Goal: Information Seeking & Learning: Check status

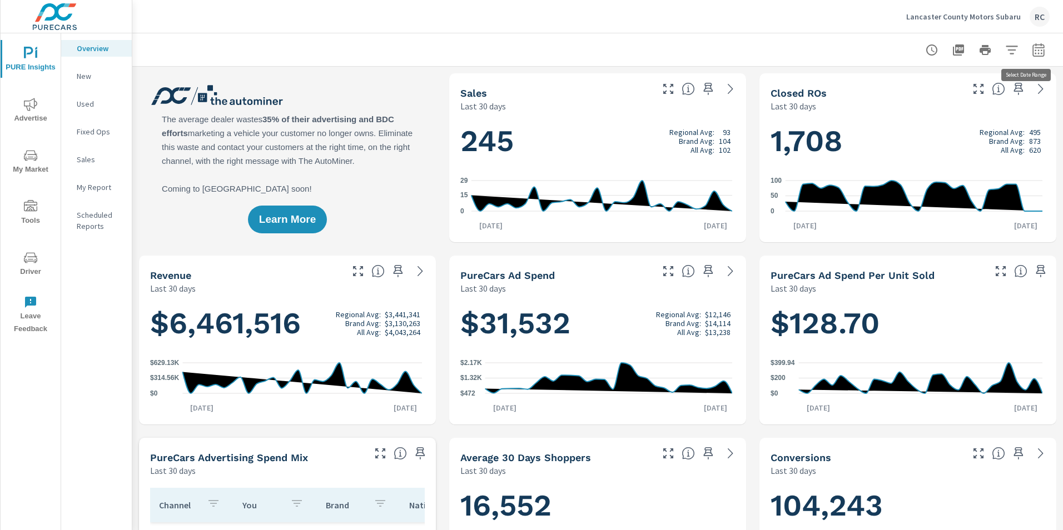
click at [1033, 51] on icon "button" at bounding box center [1038, 49] width 13 height 13
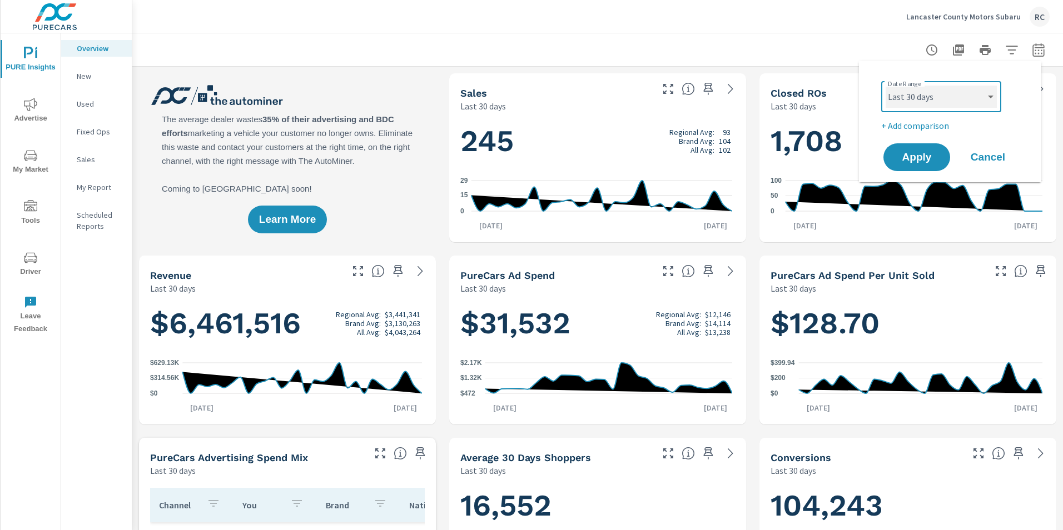
click at [990, 92] on select "Custom Yesterday Last week Last 7 days Last 14 days Last 30 days Last 45 days L…" at bounding box center [941, 97] width 111 height 22
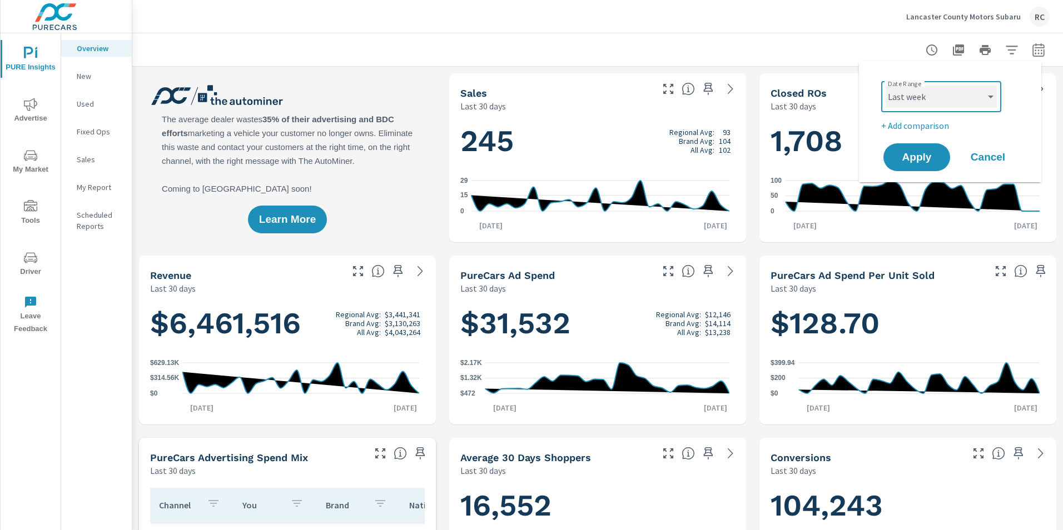
click at [886, 86] on select "Custom Yesterday Last week Last 7 days Last 14 days Last 30 days Last 45 days L…" at bounding box center [941, 97] width 111 height 22
select select "Last week"
click at [916, 156] on span "Apply" at bounding box center [917, 157] width 46 height 11
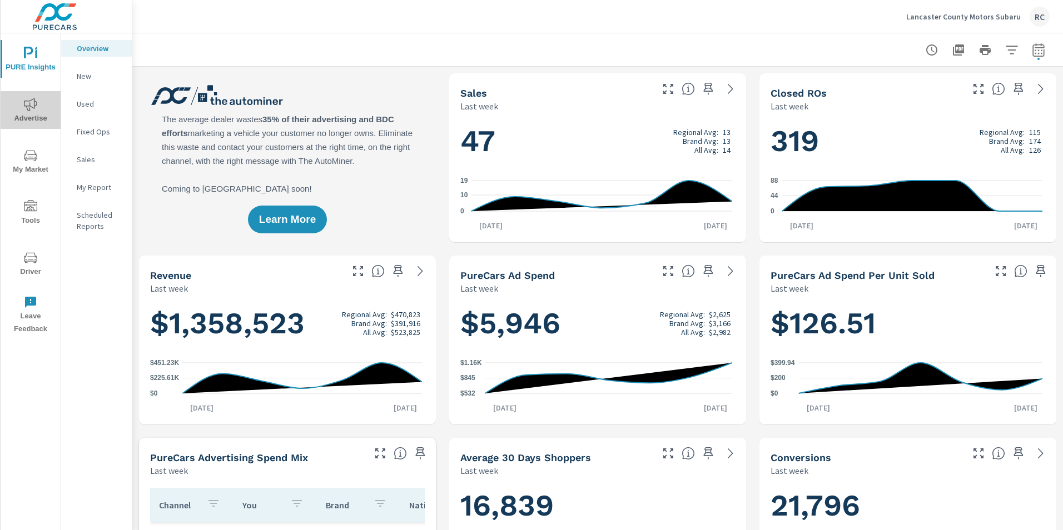
click at [31, 112] on span "Advertise" at bounding box center [30, 111] width 53 height 27
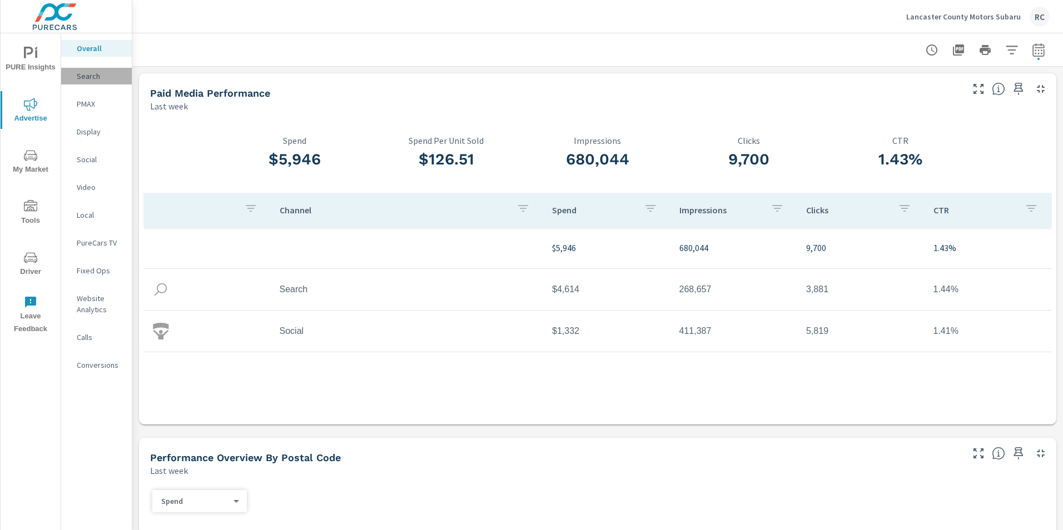
click at [88, 76] on p "Search" at bounding box center [100, 76] width 46 height 11
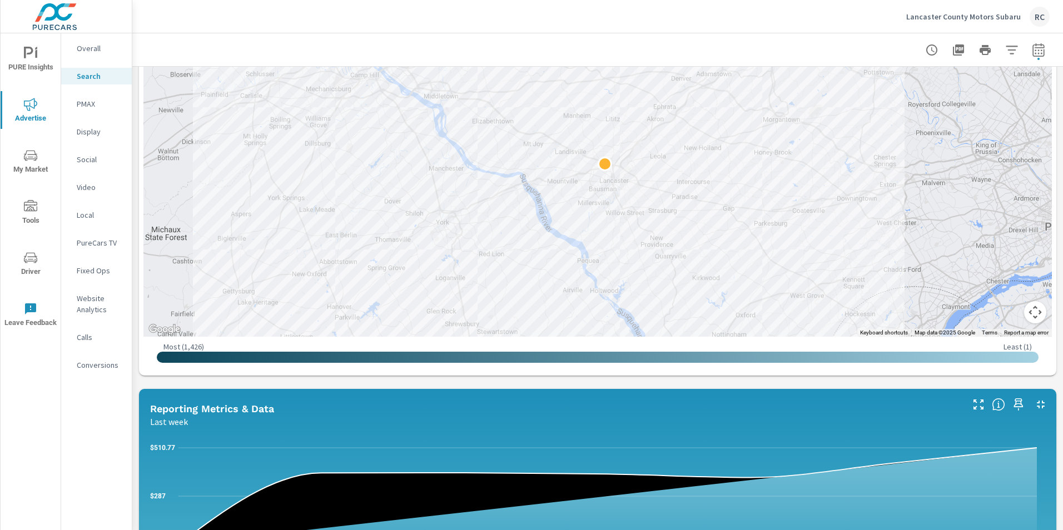
scroll to position [334, 0]
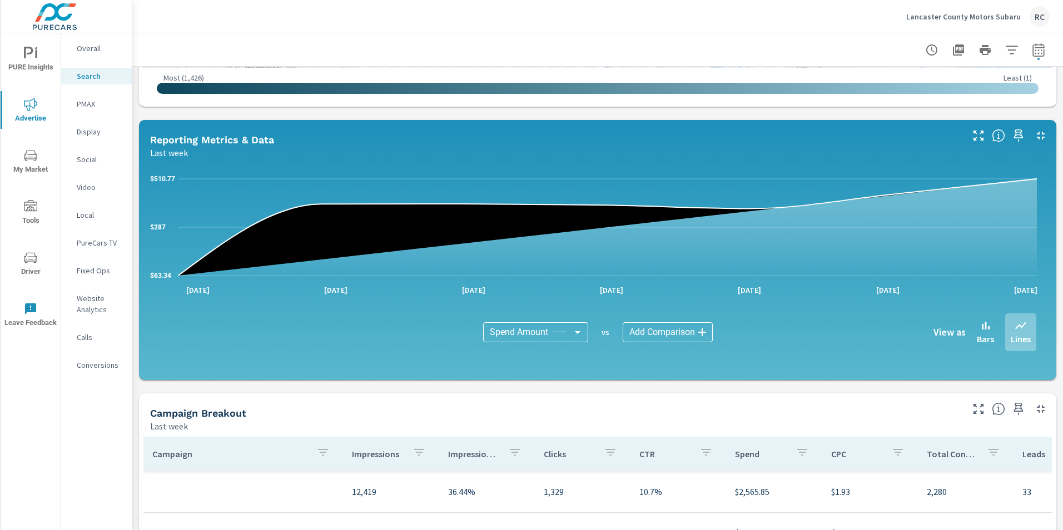
scroll to position [667, 0]
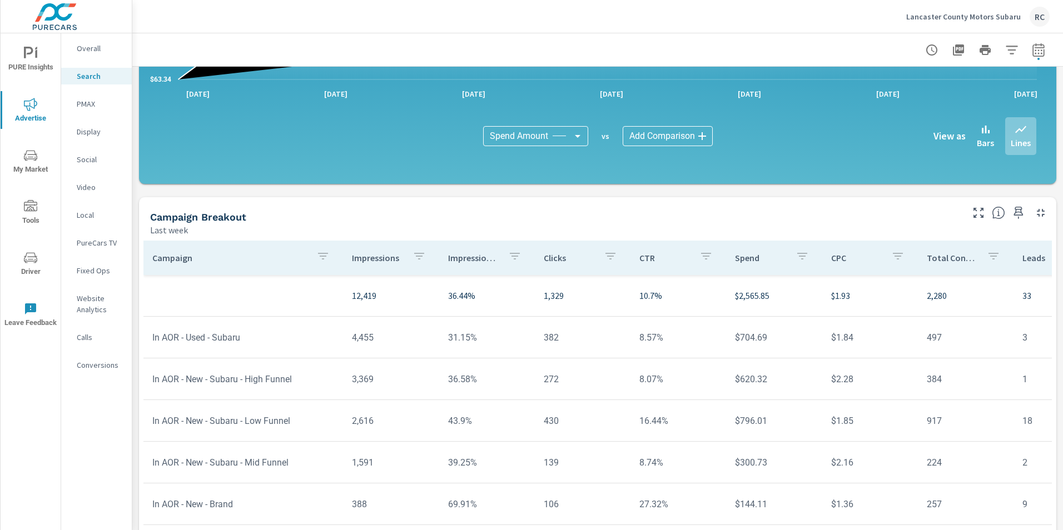
scroll to position [722, 0]
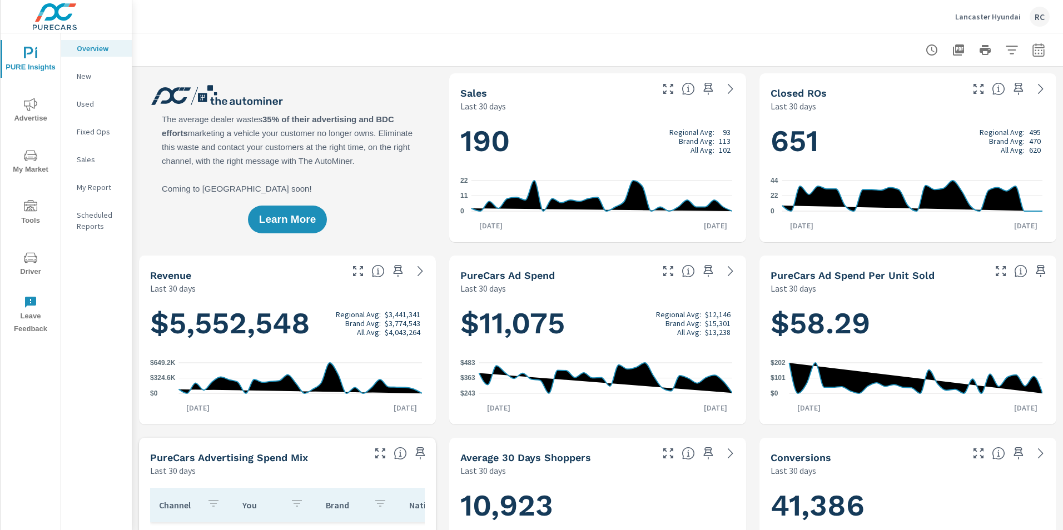
click at [23, 108] on span "Advertise" at bounding box center [30, 111] width 53 height 27
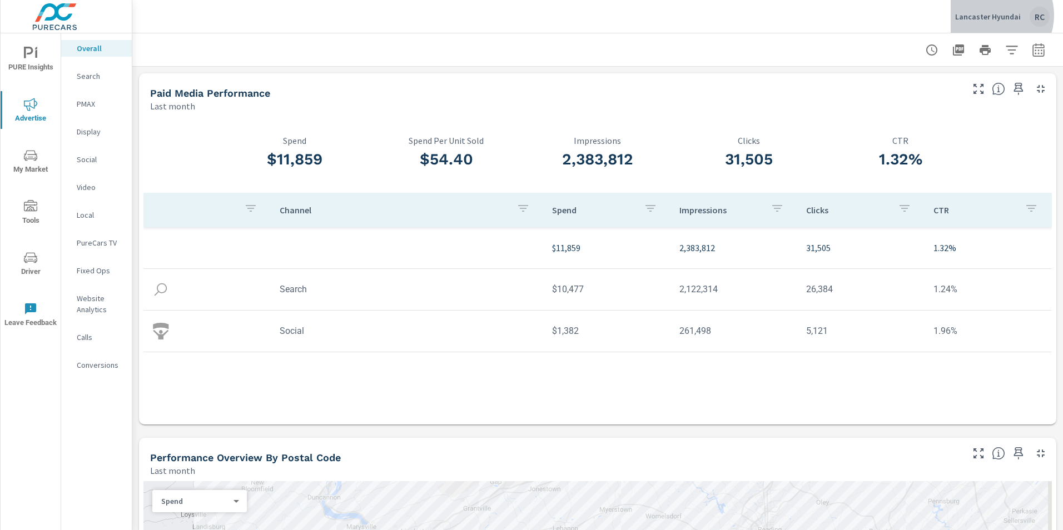
click at [995, 15] on p "Lancaster Hyundai" at bounding box center [988, 17] width 66 height 10
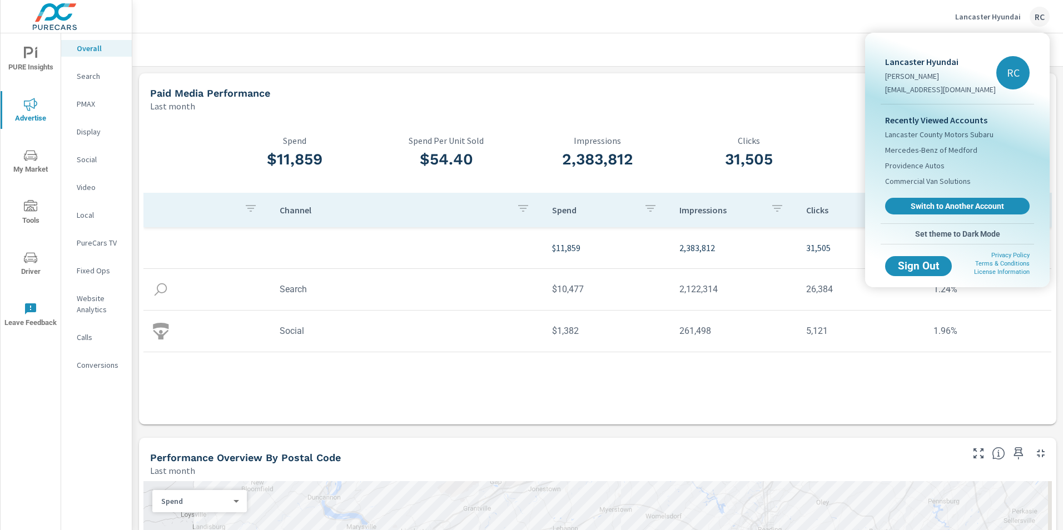
click at [785, 24] on div at bounding box center [531, 265] width 1063 height 530
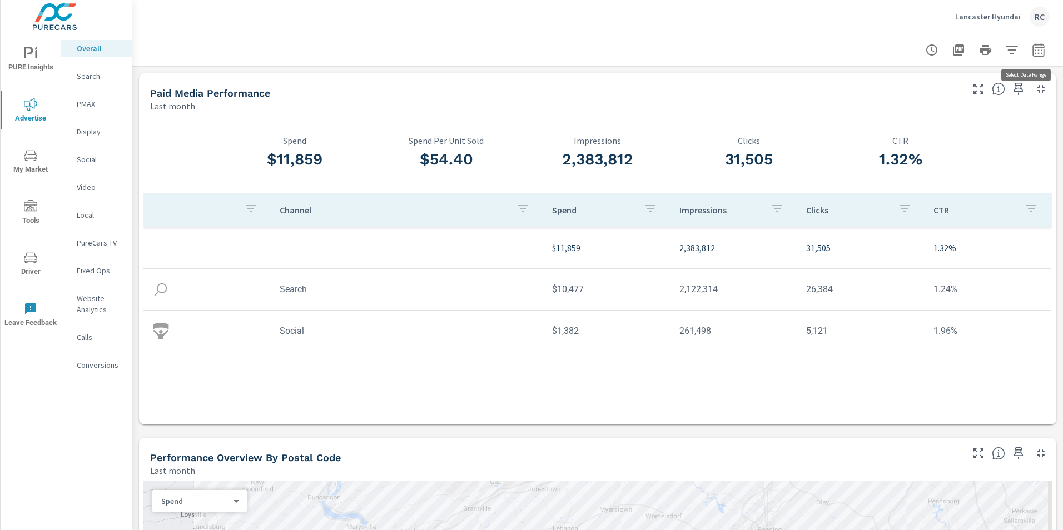
click at [1032, 46] on icon "button" at bounding box center [1038, 49] width 13 height 13
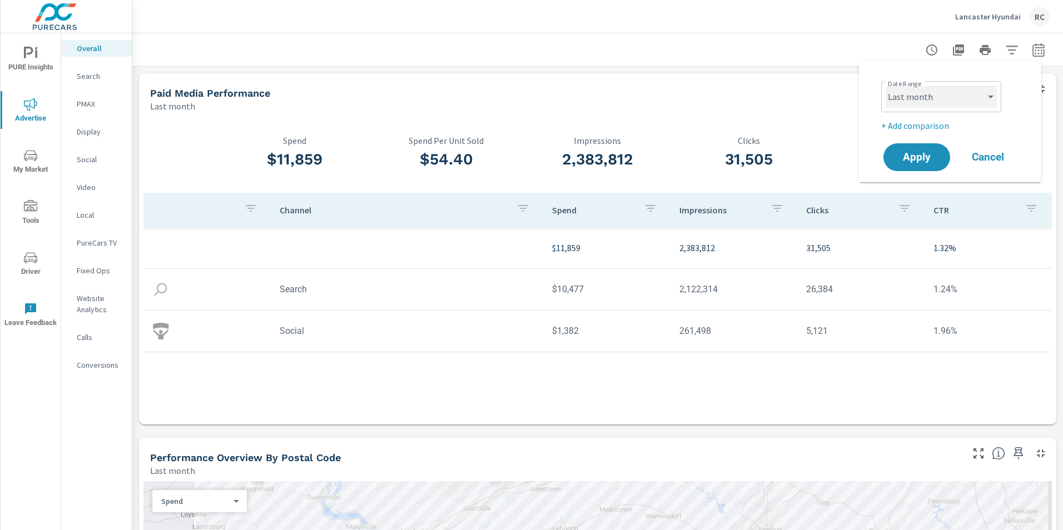
click at [988, 93] on select "Custom Yesterday Last week Last 7 days Last 14 days Last 30 days Last 45 days L…" at bounding box center [941, 97] width 111 height 22
click at [886, 86] on select "Custom Yesterday Last week Last 7 days Last 14 days Last 30 days Last 45 days L…" at bounding box center [941, 97] width 111 height 22
select select "Last week"
click at [912, 156] on span "Apply" at bounding box center [917, 157] width 46 height 11
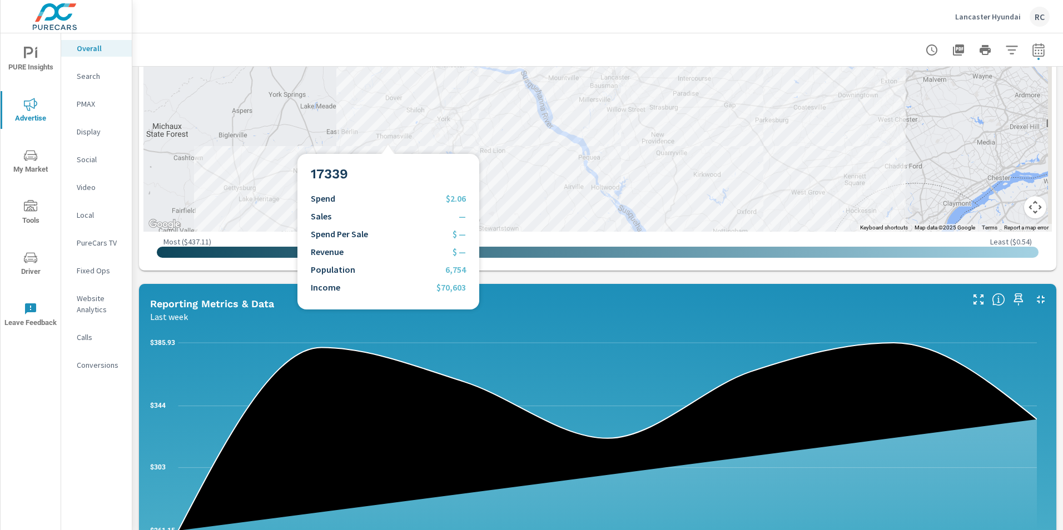
scroll to position [611, 0]
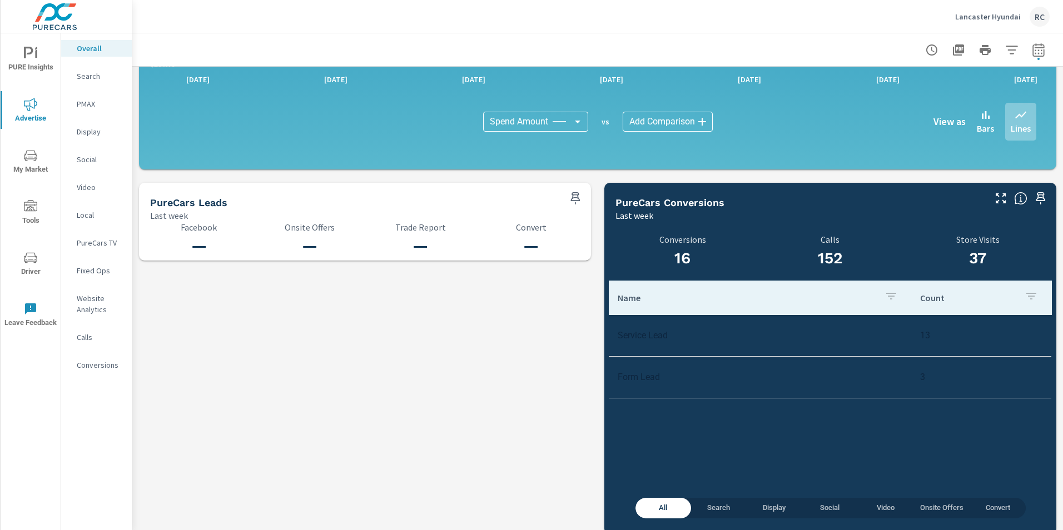
scroll to position [1086, 0]
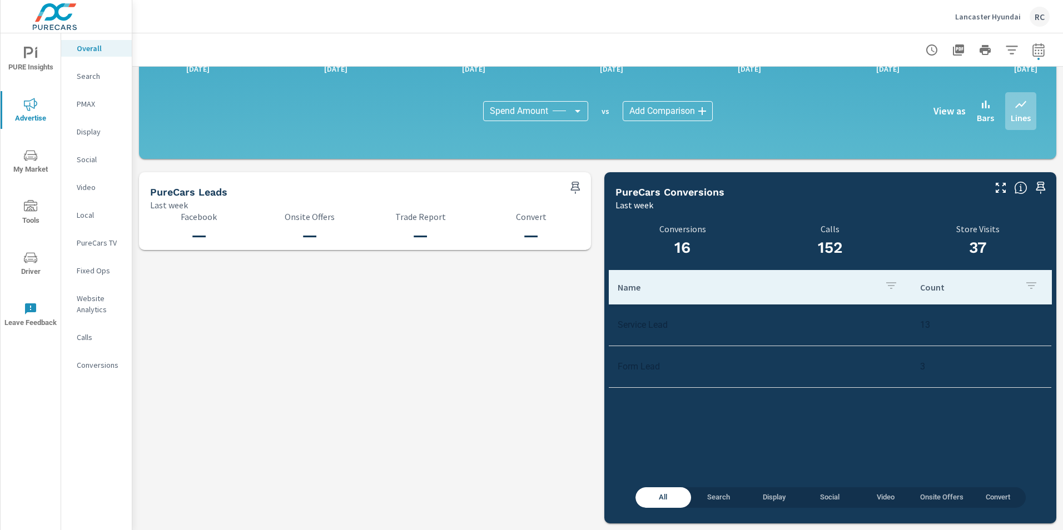
click at [86, 76] on p "Search" at bounding box center [100, 76] width 46 height 11
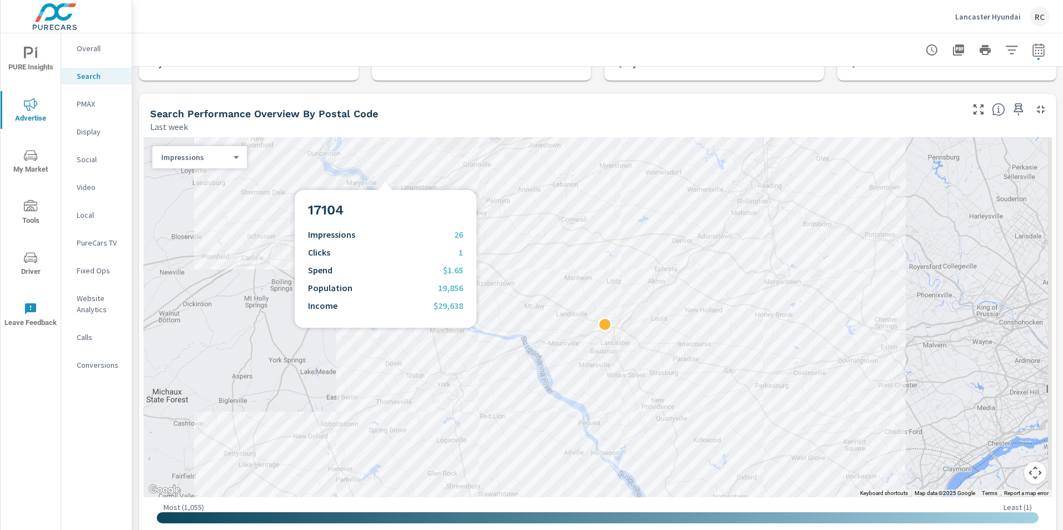
scroll to position [167, 0]
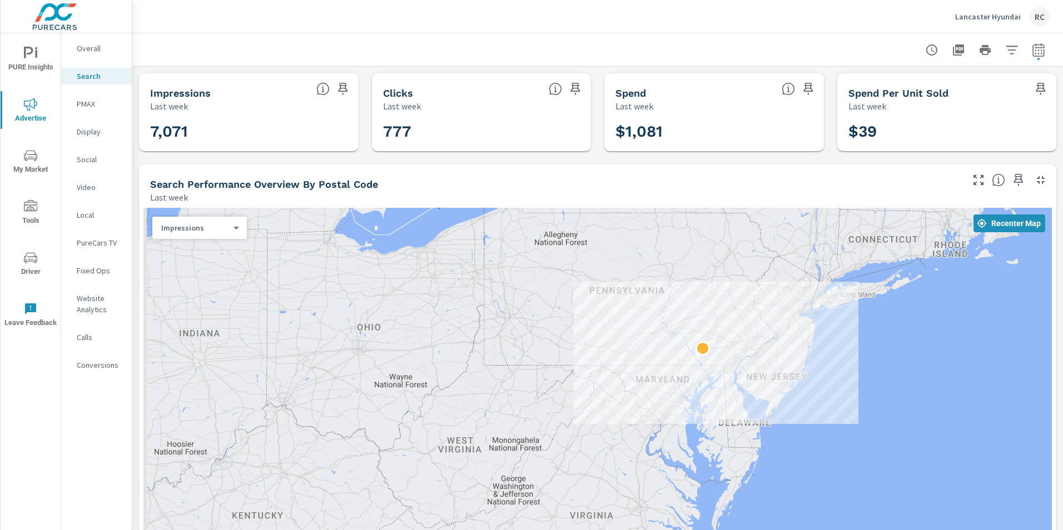
click at [969, 14] on p "Lancaster Hyundai" at bounding box center [988, 17] width 66 height 10
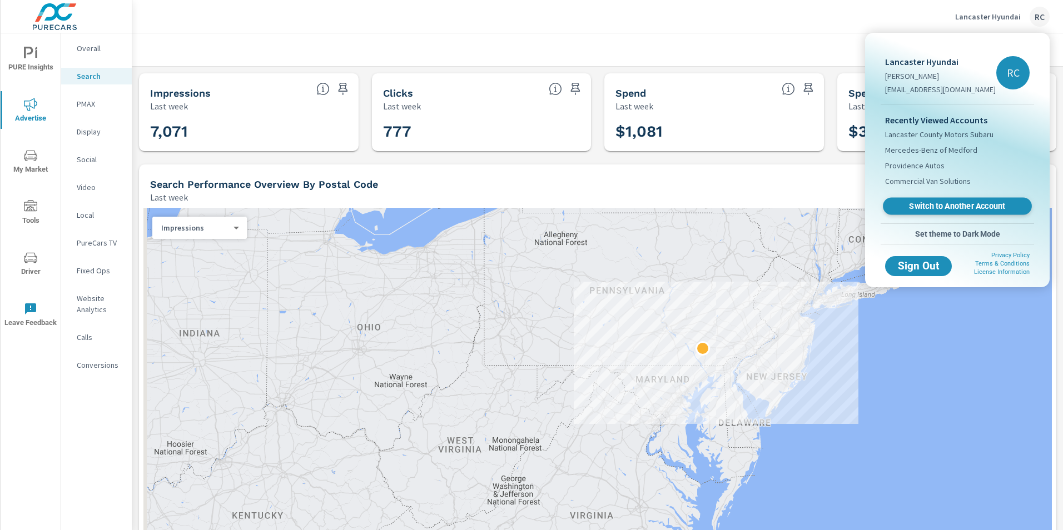
click at [964, 207] on span "Switch to Another Account" at bounding box center [957, 206] width 136 height 11
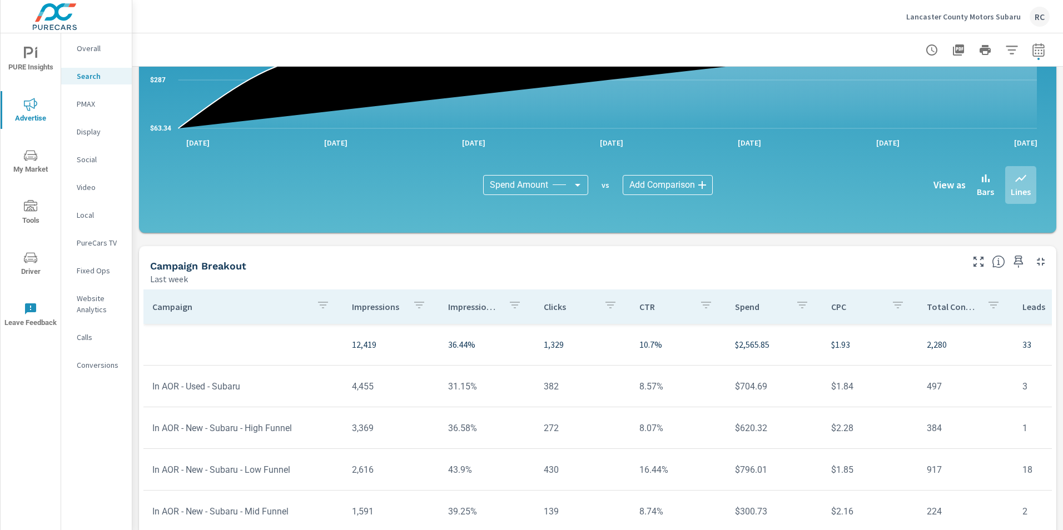
scroll to position [722, 0]
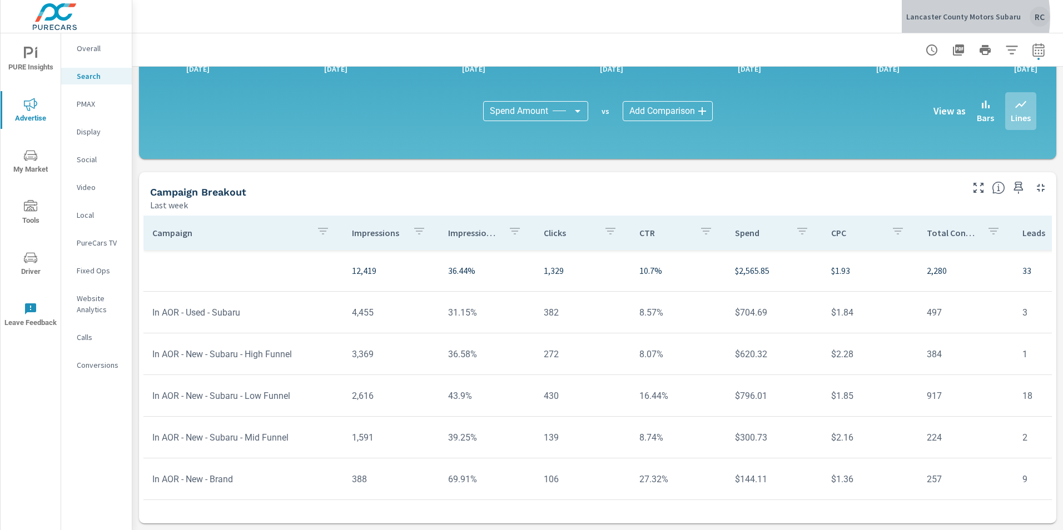
click at [949, 17] on p "Lancaster County Motors Subaru" at bounding box center [963, 17] width 115 height 10
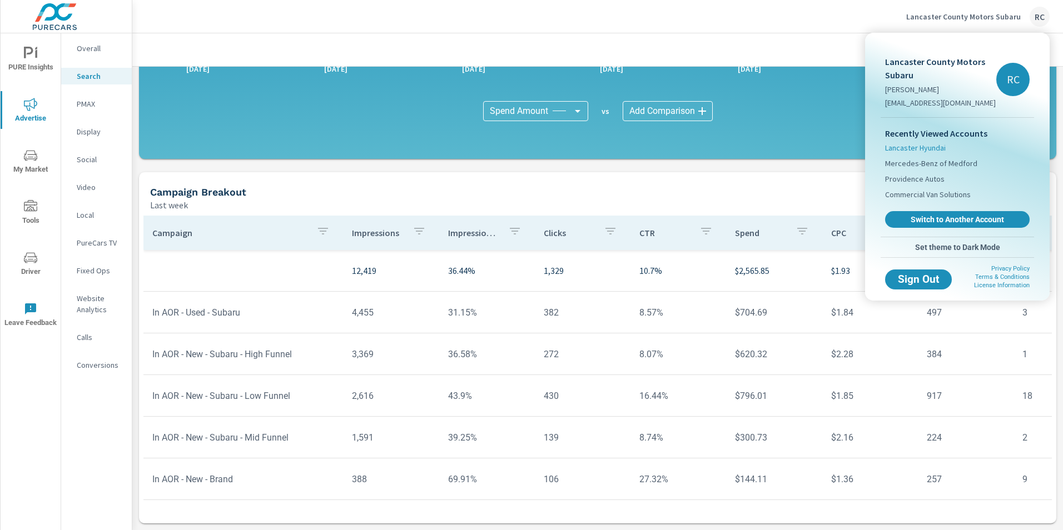
click at [917, 147] on span "Lancaster Hyundai" at bounding box center [915, 147] width 61 height 11
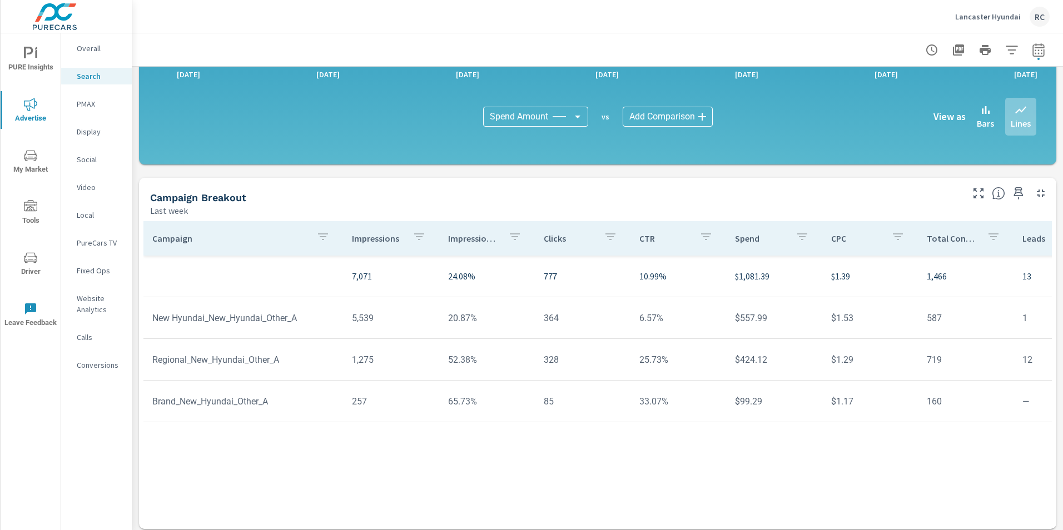
scroll to position [722, 0]
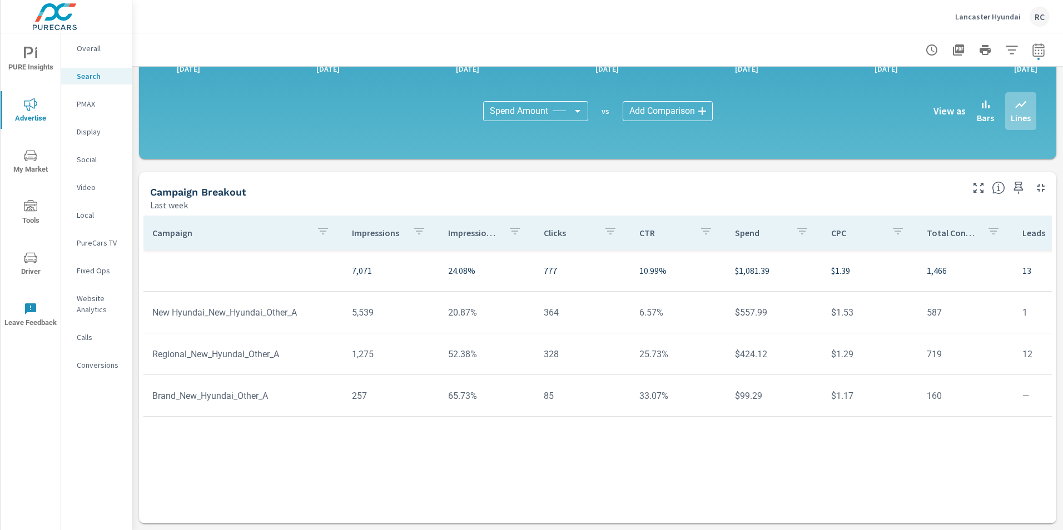
click at [981, 19] on p "Lancaster Hyundai" at bounding box center [988, 17] width 66 height 10
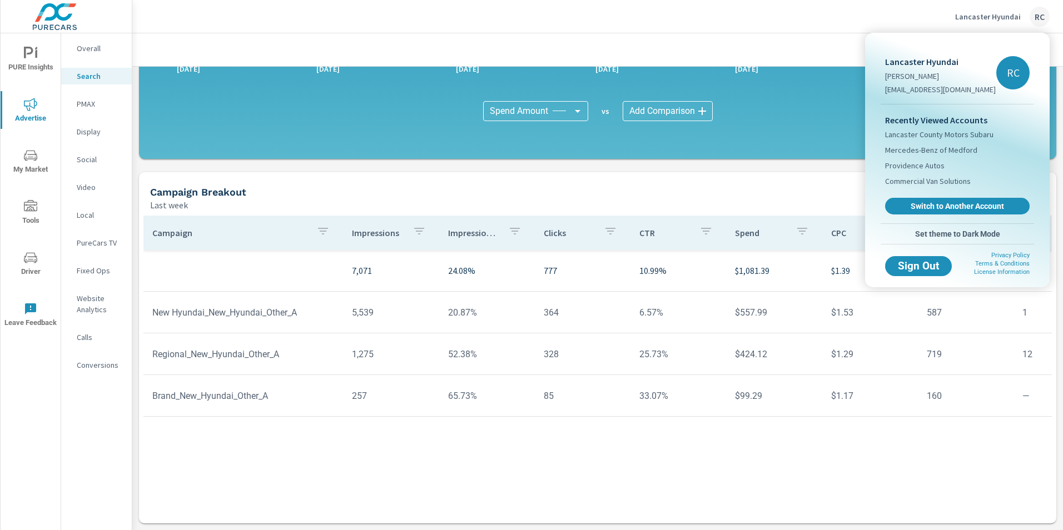
click at [951, 203] on span "Switch to Another Account" at bounding box center [957, 206] width 132 height 10
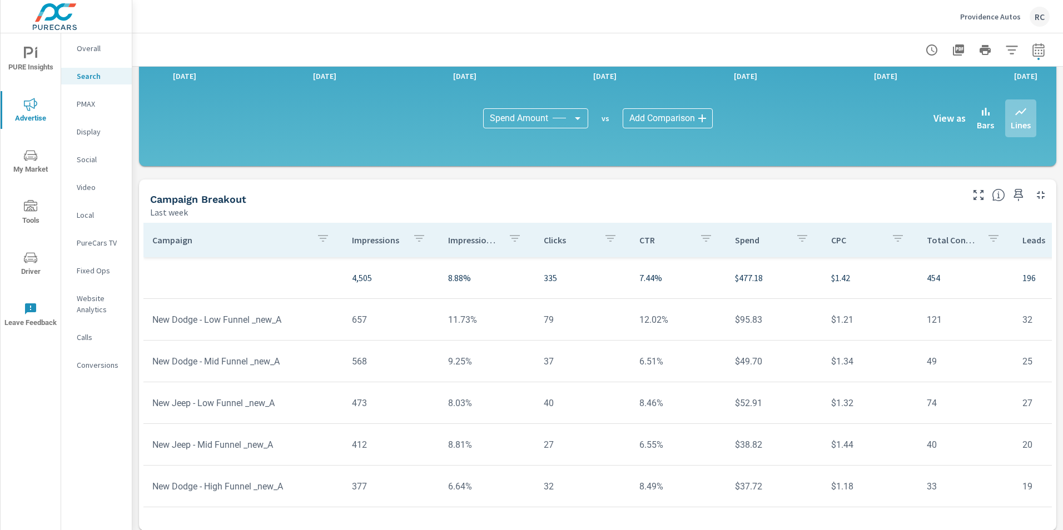
scroll to position [722, 0]
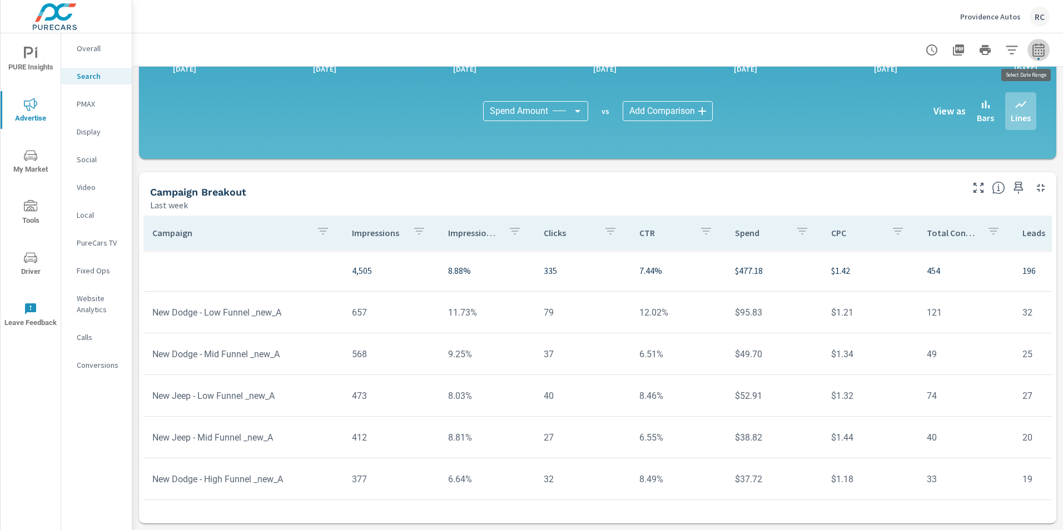
click at [1035, 51] on icon "button" at bounding box center [1038, 51] width 7 height 4
select select "Last week"
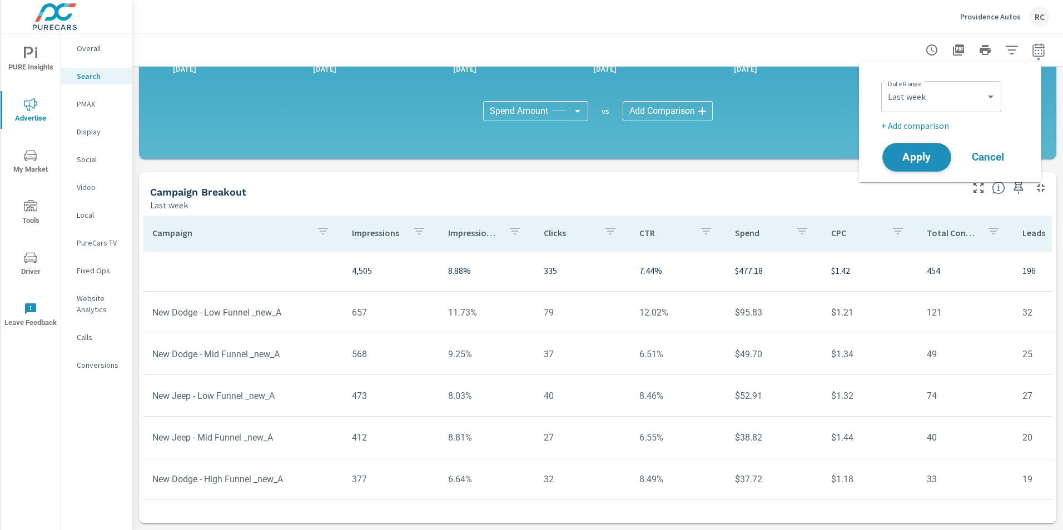
click at [910, 148] on button "Apply" at bounding box center [916, 157] width 69 height 29
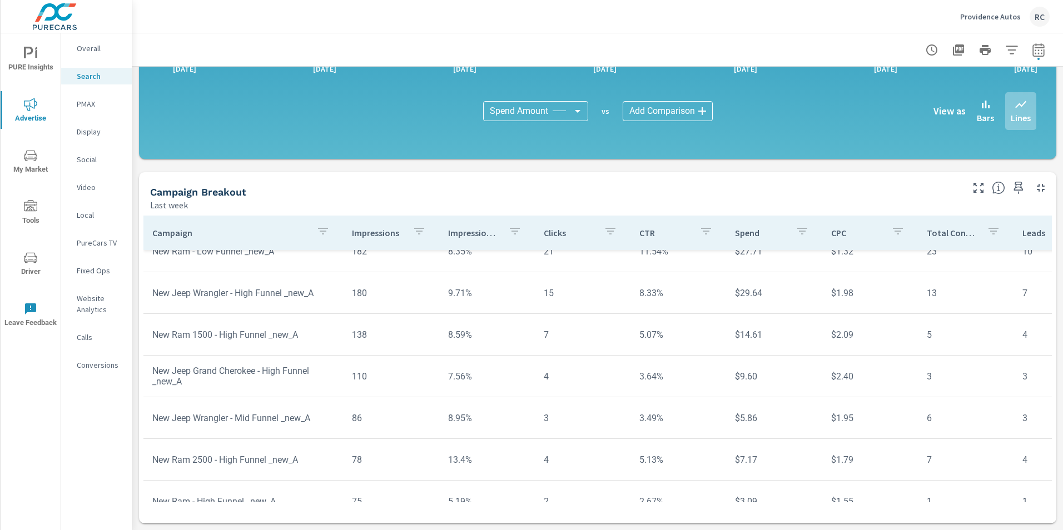
scroll to position [416, 0]
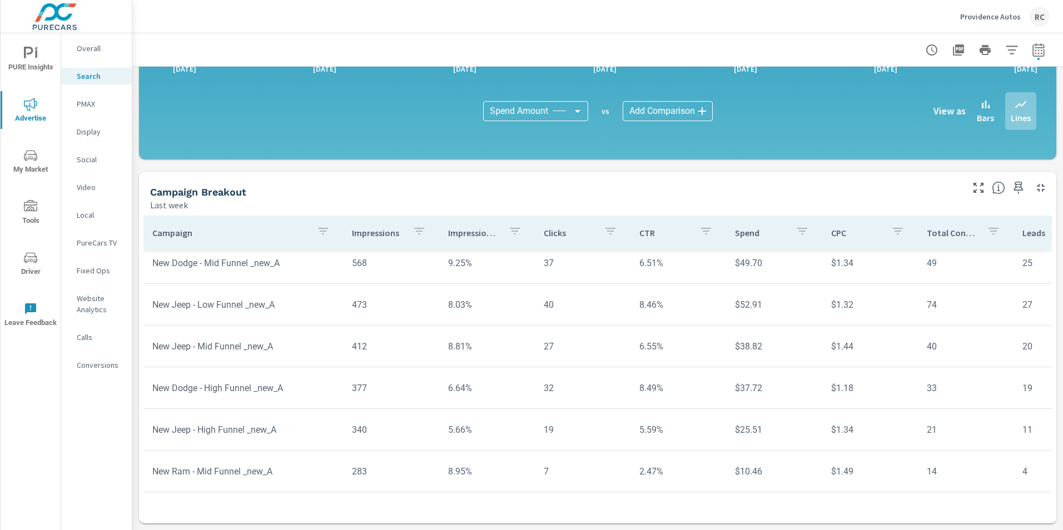
scroll to position [6, 0]
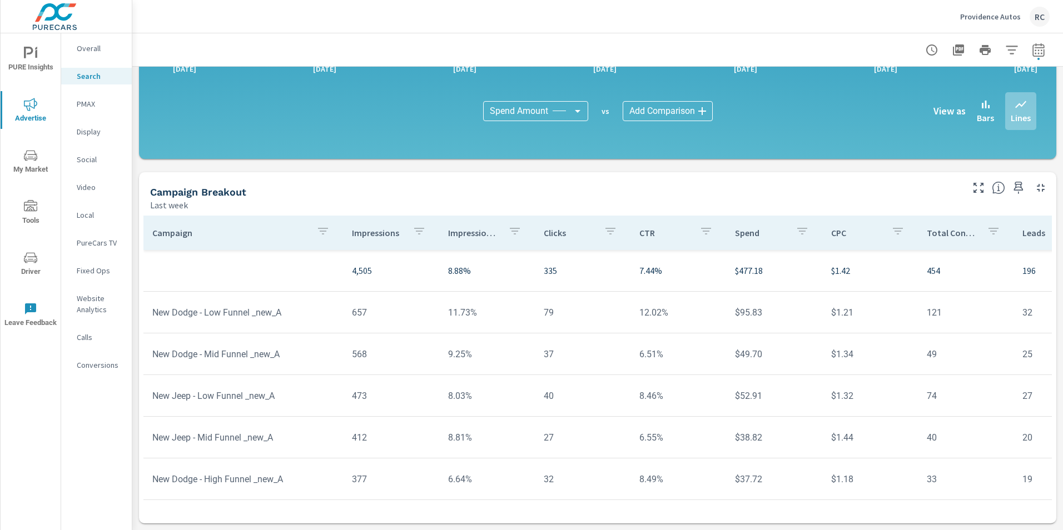
click at [84, 73] on p "Search" at bounding box center [100, 76] width 46 height 11
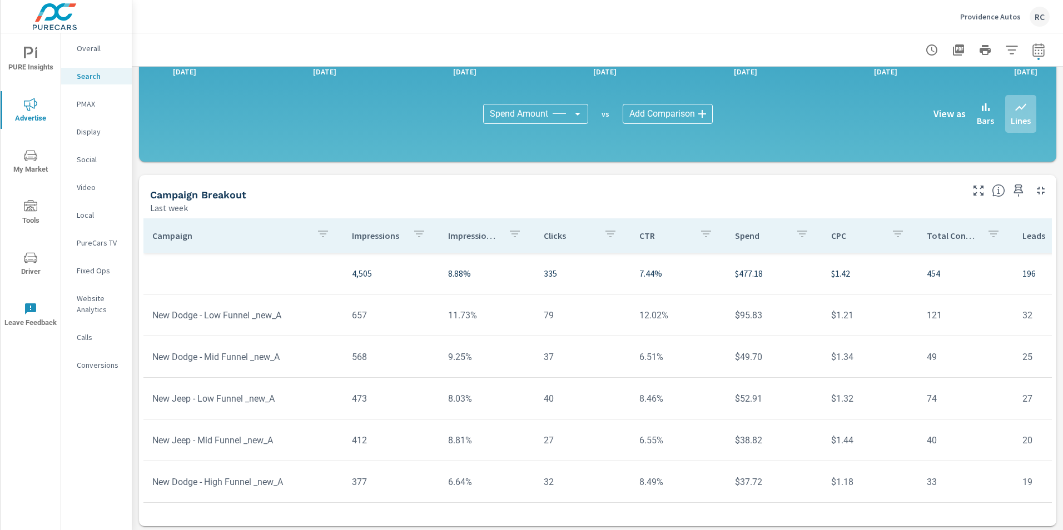
scroll to position [722, 0]
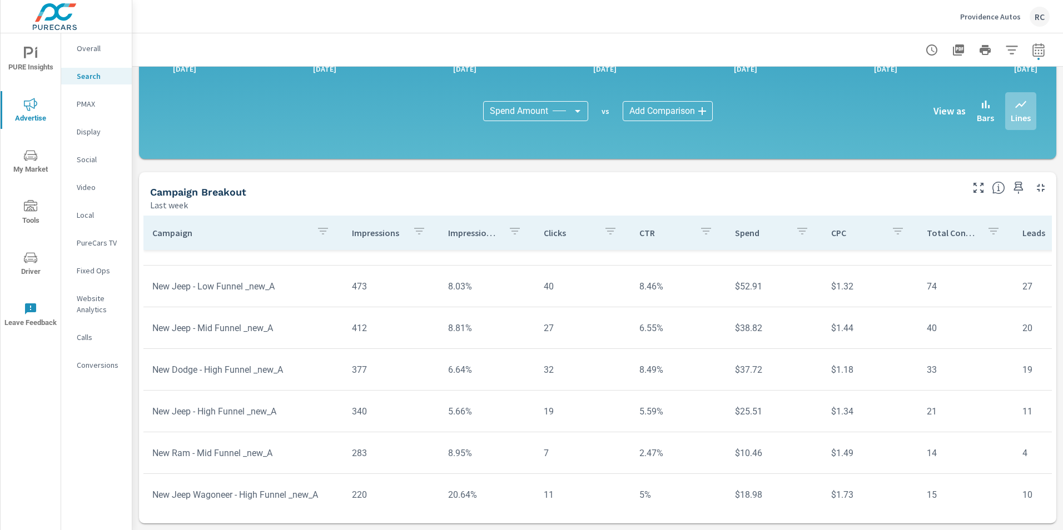
scroll to position [46, 0]
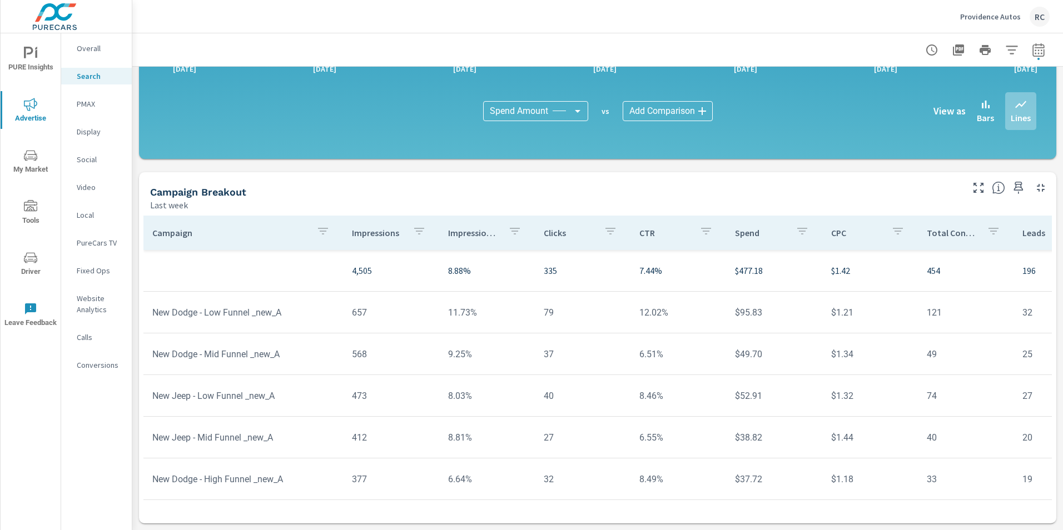
scroll to position [444, 0]
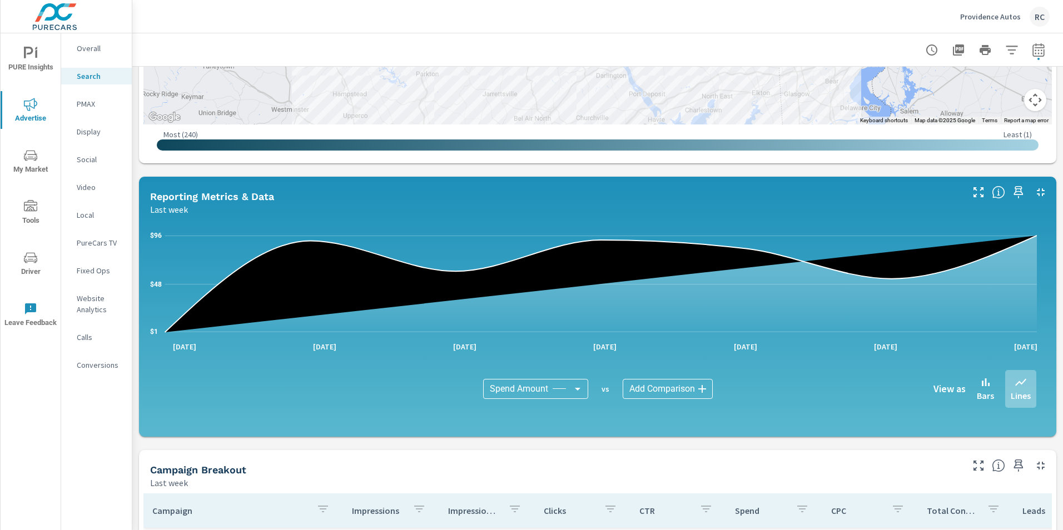
click at [92, 104] on p "PMAX" at bounding box center [100, 103] width 46 height 11
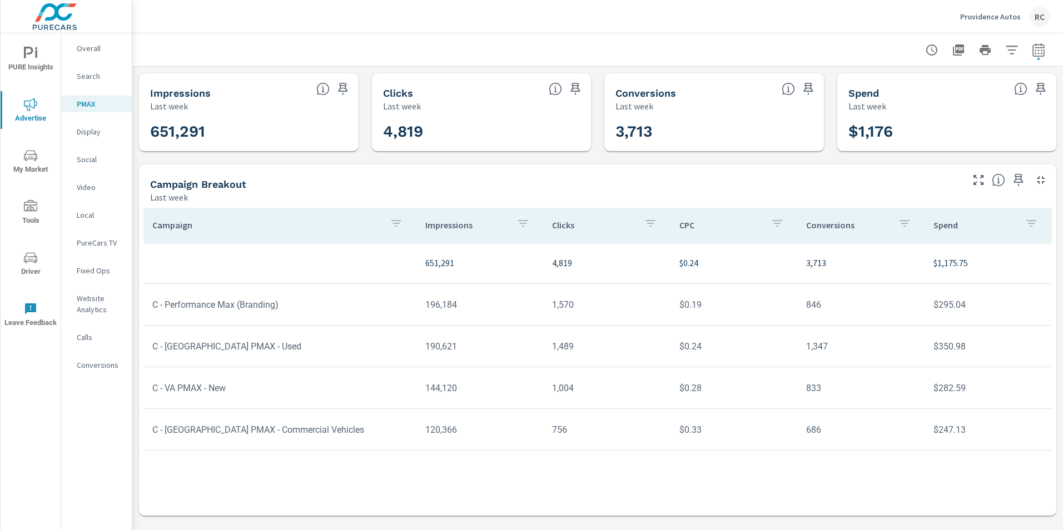
click at [88, 71] on p "Search" at bounding box center [100, 76] width 46 height 11
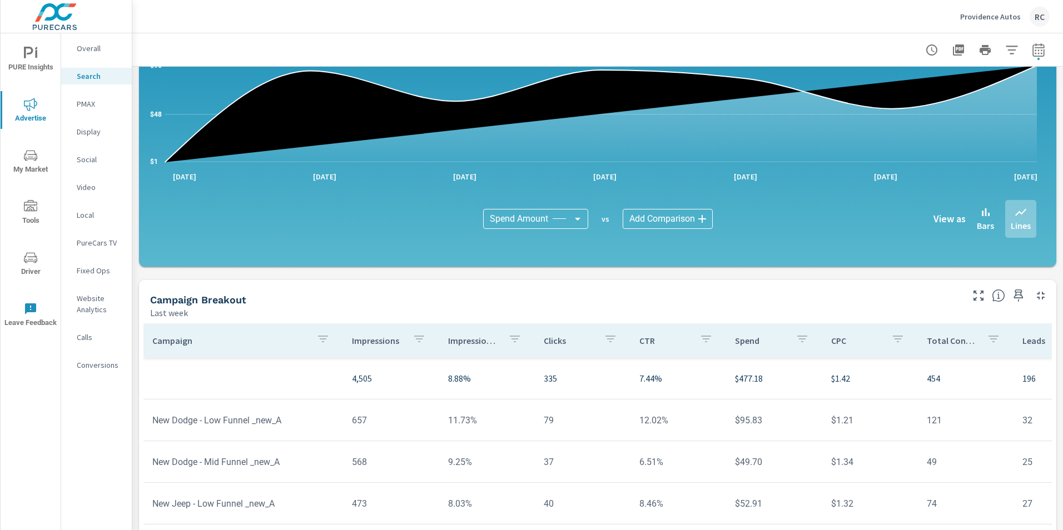
scroll to position [615, 0]
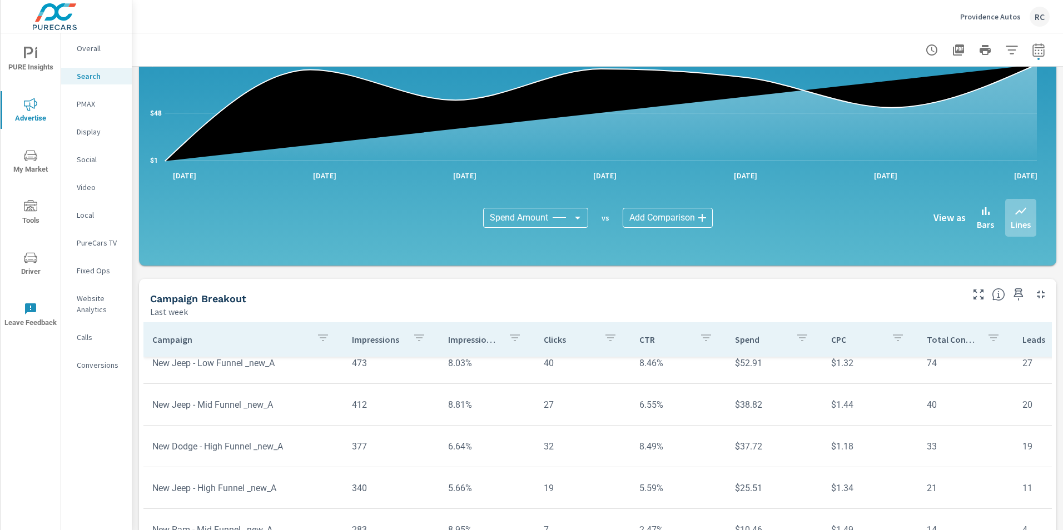
scroll to position [222, 0]
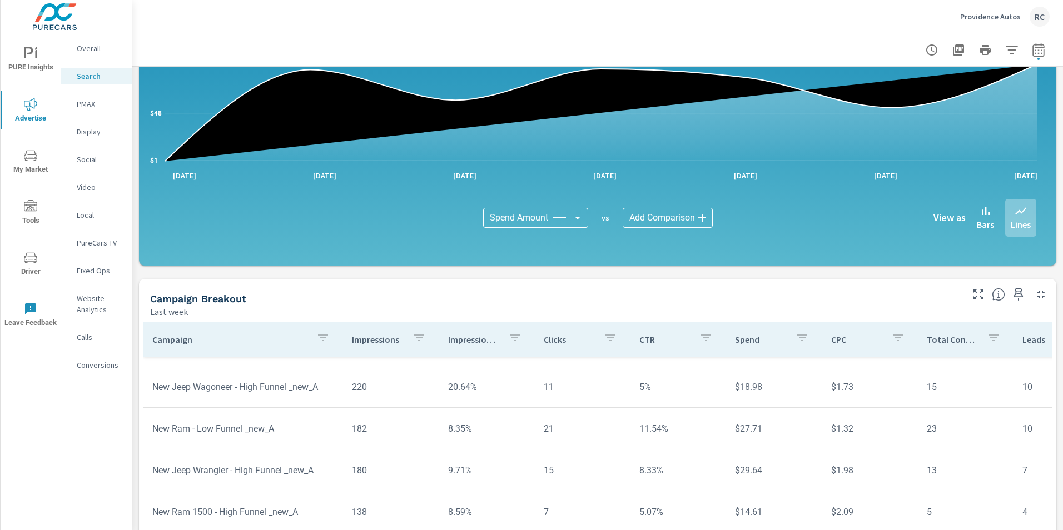
scroll to position [445, 0]
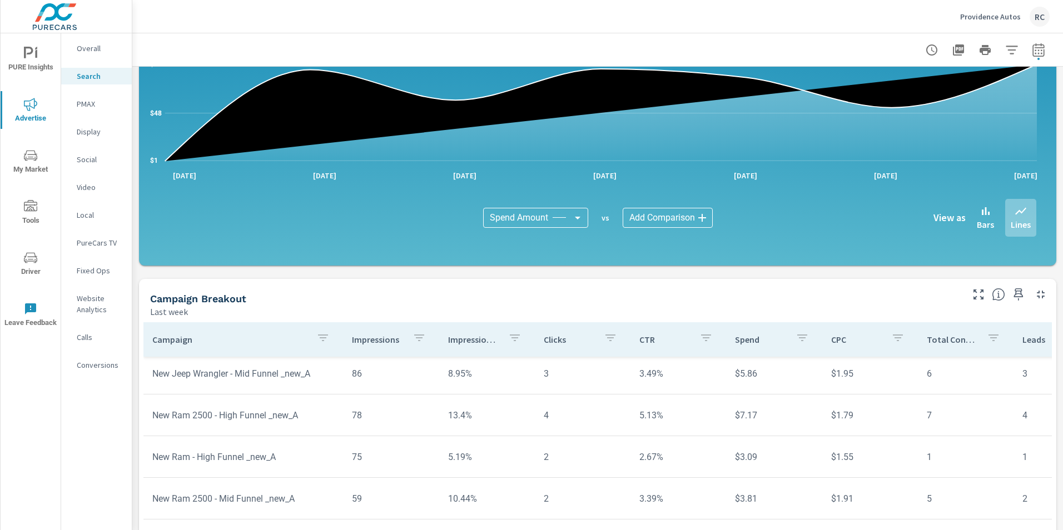
scroll to position [667, 0]
click at [986, 20] on p "Providence Autos" at bounding box center [990, 17] width 61 height 10
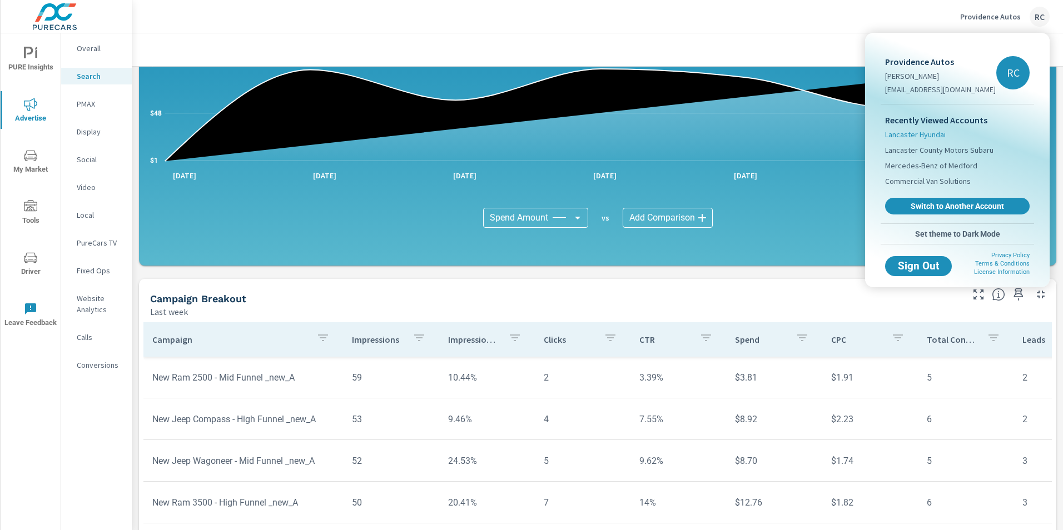
click at [930, 130] on span "Lancaster Hyundai" at bounding box center [915, 134] width 61 height 11
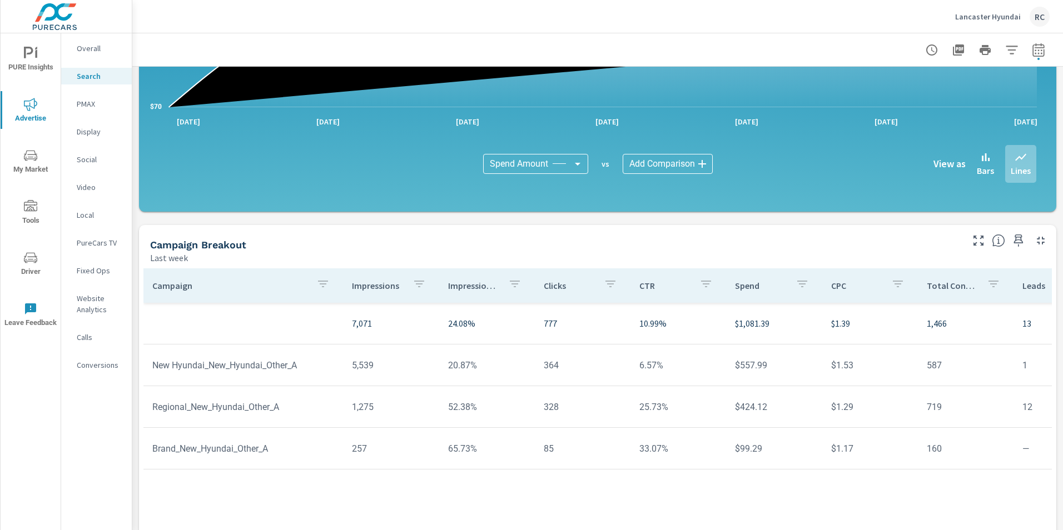
scroll to position [722, 0]
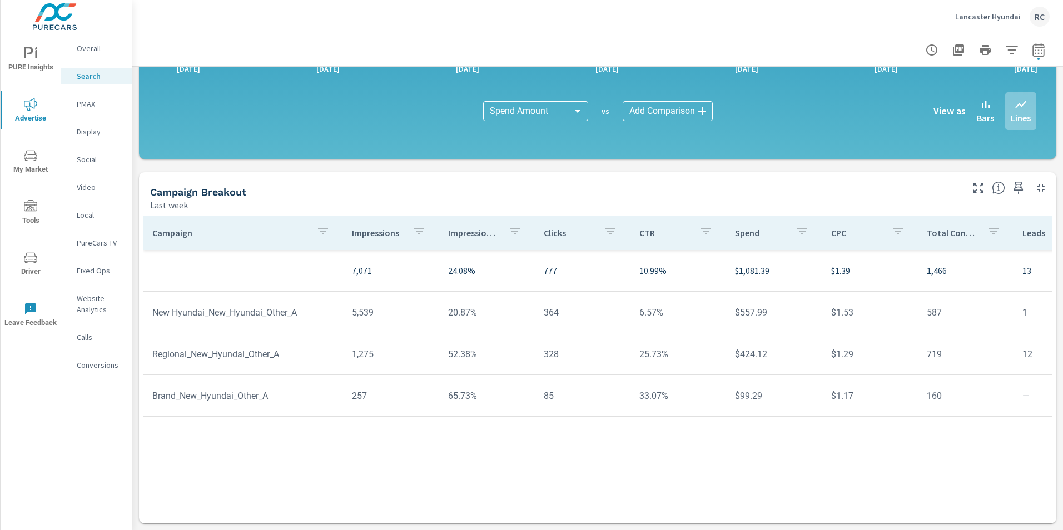
click at [991, 12] on p "Lancaster Hyundai" at bounding box center [988, 17] width 66 height 10
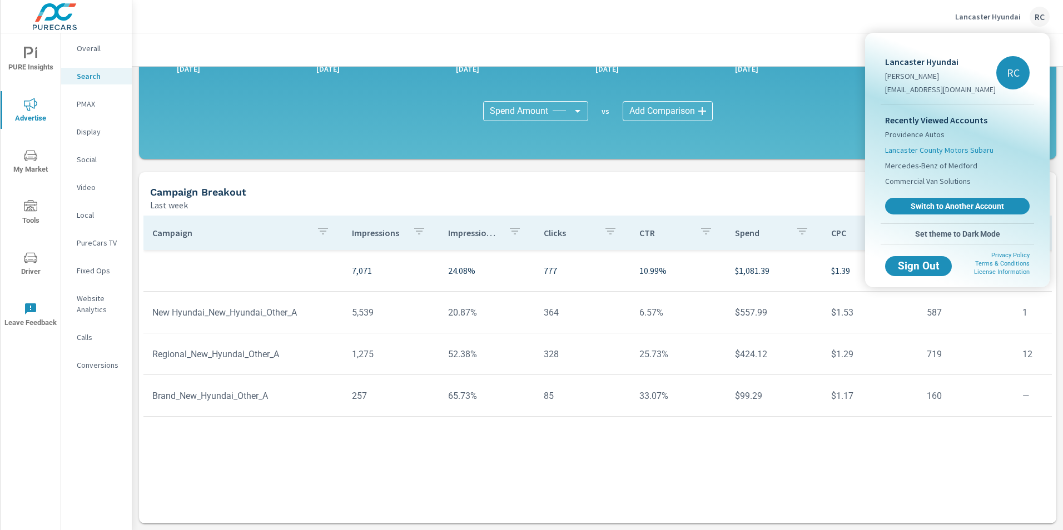
click at [978, 153] on span "Lancaster County Motors Subaru" at bounding box center [939, 150] width 108 height 11
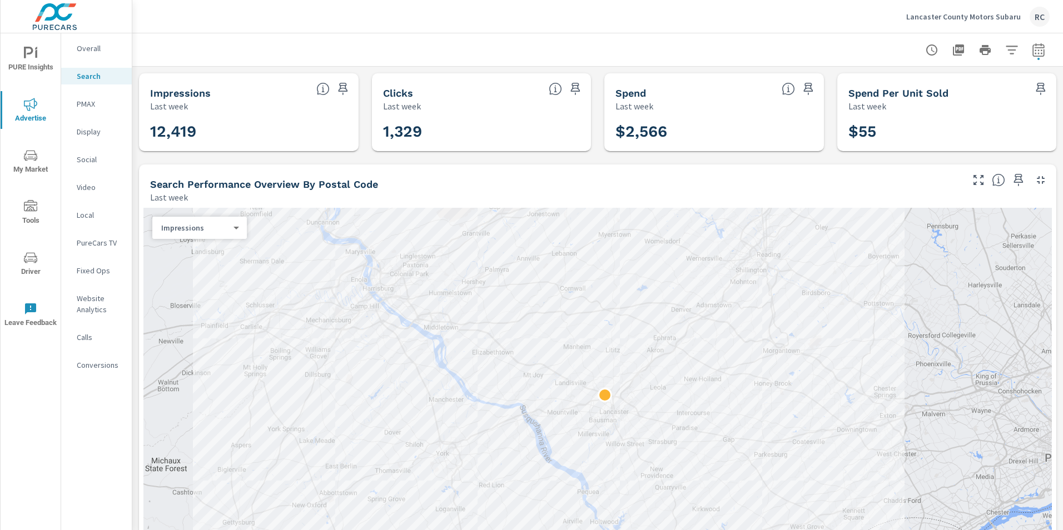
click at [1036, 48] on icon "button" at bounding box center [1038, 49] width 12 height 13
select select "Last week"
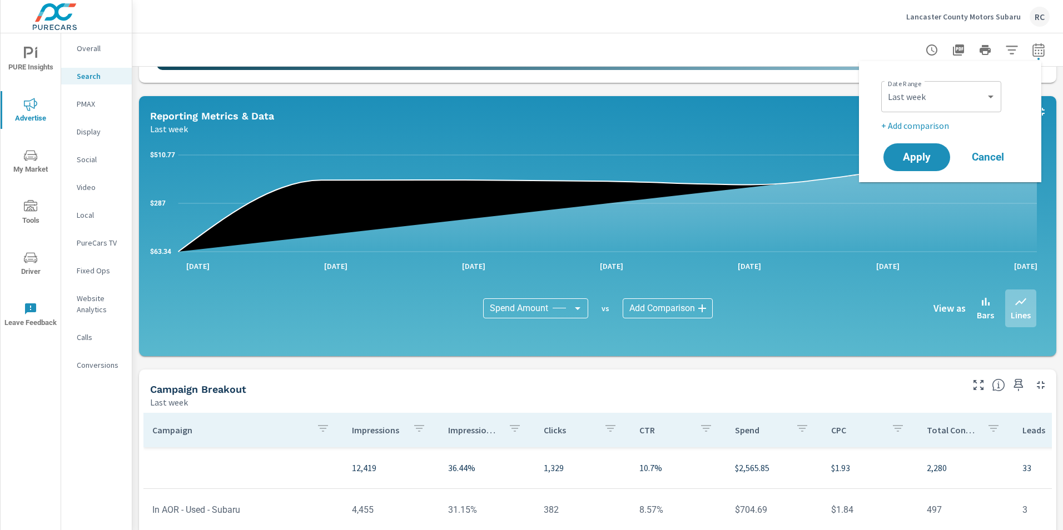
scroll to position [722, 0]
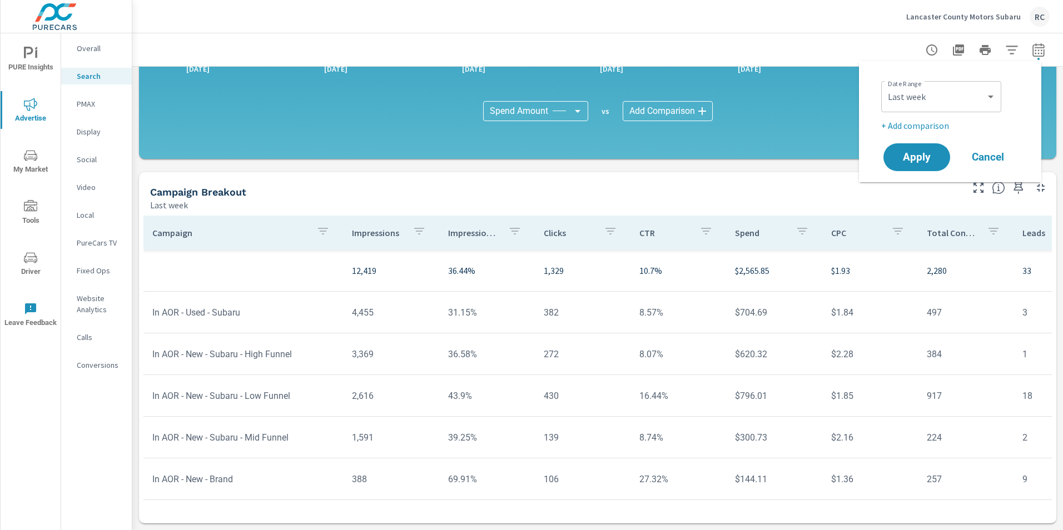
click at [987, 161] on span "Cancel" at bounding box center [988, 157] width 44 height 10
